Goal: Task Accomplishment & Management: Use online tool/utility

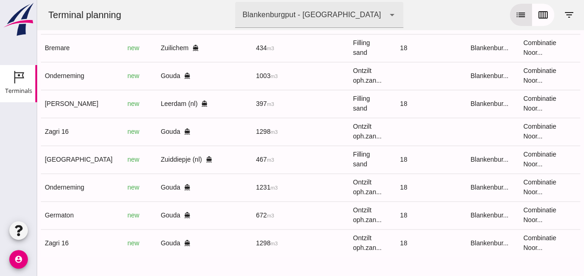
scroll to position [0, 249]
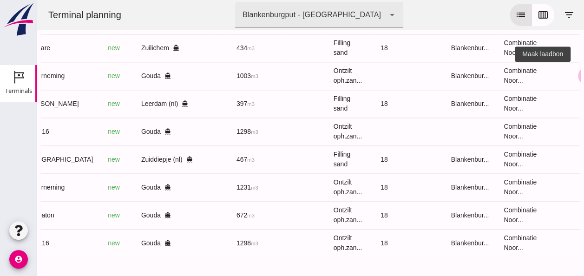
click at [583, 72] on icon "receipt_long" at bounding box center [587, 76] width 8 height 8
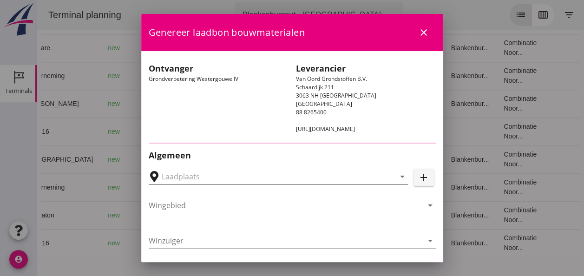
type input "Loswal Fa. J. Bos&Zonen, [GEOGRAPHIC_DATA]"
type input "Onderneming"
type input "[PERSON_NAME]"
type input "1231"
type input "Ontzilt oph.zand [75] (6120)"
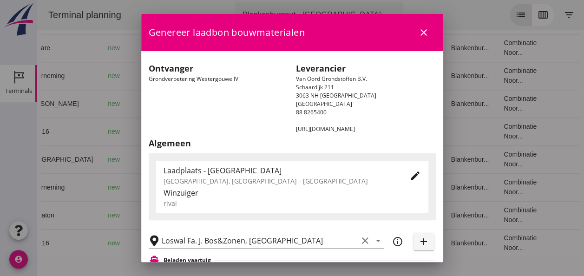
scroll to position [186, 0]
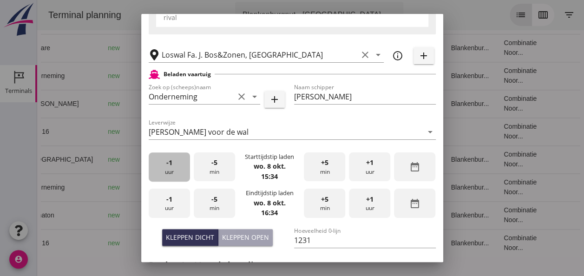
click at [177, 173] on div "-1 uur" at bounding box center [169, 166] width 41 height 29
click at [222, 168] on div "-5 min" at bounding box center [214, 166] width 41 height 29
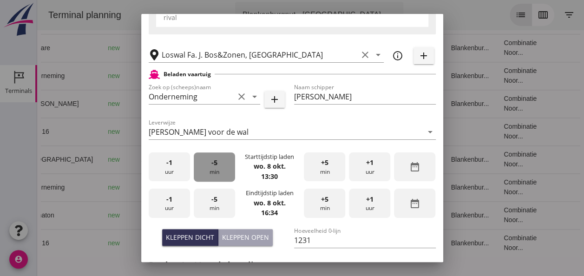
click at [222, 168] on div "-5 min" at bounding box center [214, 166] width 41 height 29
click at [166, 202] on span "-1" at bounding box center [169, 199] width 6 height 10
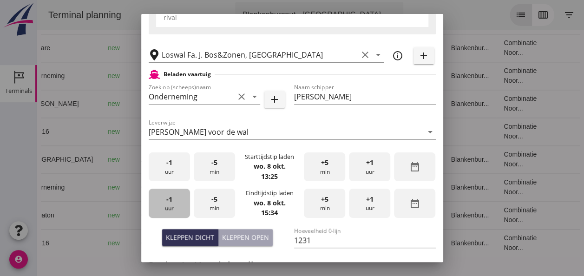
click at [166, 202] on span "-1" at bounding box center [169, 199] width 6 height 10
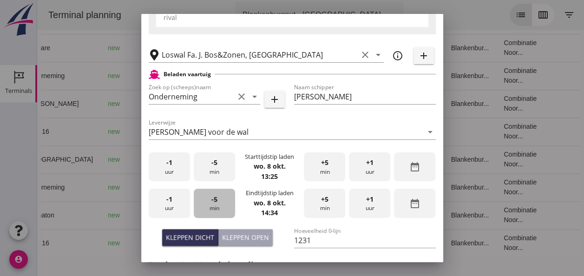
click at [212, 201] on span "-5" at bounding box center [215, 199] width 6 height 10
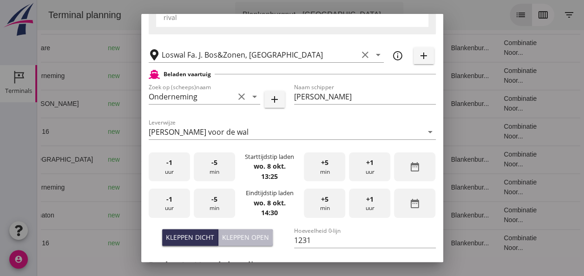
click at [238, 235] on div "Kleppen open" at bounding box center [245, 237] width 47 height 10
type input "1003"
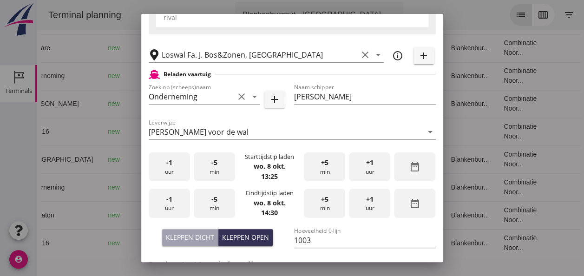
scroll to position [325, 0]
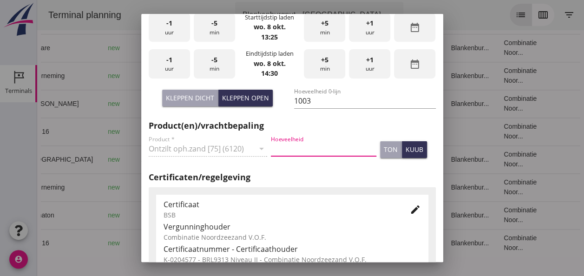
click at [288, 148] on input "Hoeveelheid" at bounding box center [324, 148] width 106 height 15
type input "1003"
click at [414, 153] on button "kuub" at bounding box center [414, 149] width 25 height 17
click at [410, 210] on icon "edit" at bounding box center [415, 209] width 11 height 11
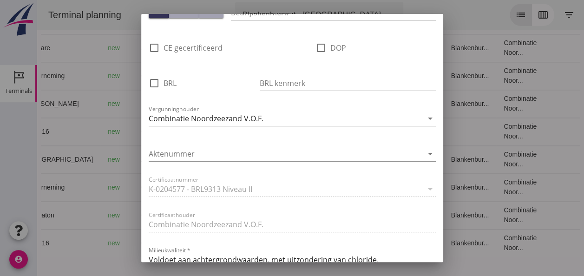
scroll to position [697, 0]
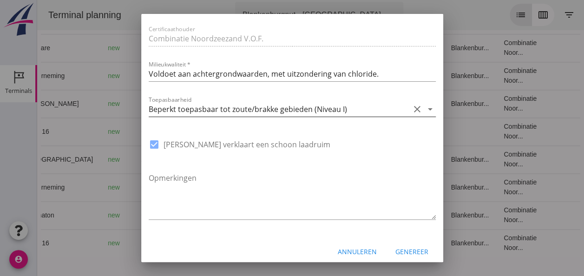
click at [425, 109] on icon "arrow_drop_down" at bounding box center [430, 109] width 11 height 11
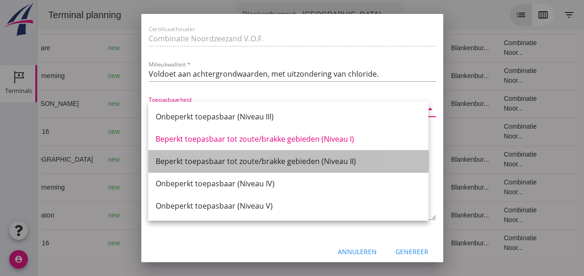
click at [347, 161] on div "Beperkt toepasbaar tot zoute/brakke gebieden (Niveau II)" at bounding box center [288, 161] width 265 height 11
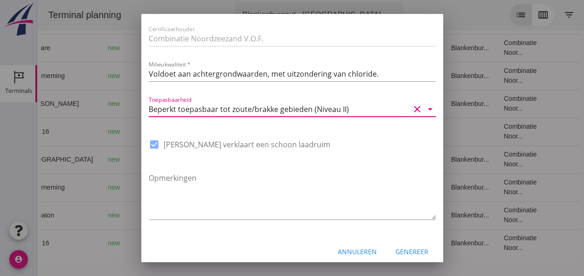
click at [405, 253] on div "Genereer" at bounding box center [412, 252] width 33 height 10
